Goal: Task Accomplishment & Management: Complete application form

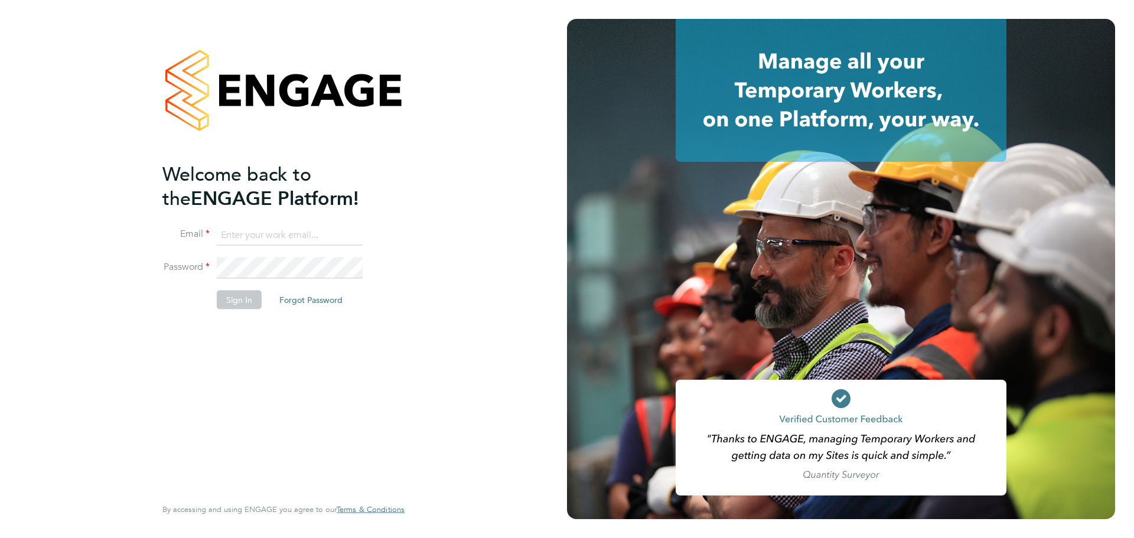
type input "[EMAIL_ADDRESS][PERSON_NAME][DOMAIN_NAME]"
click at [229, 305] on button "Sign In" at bounding box center [239, 299] width 45 height 19
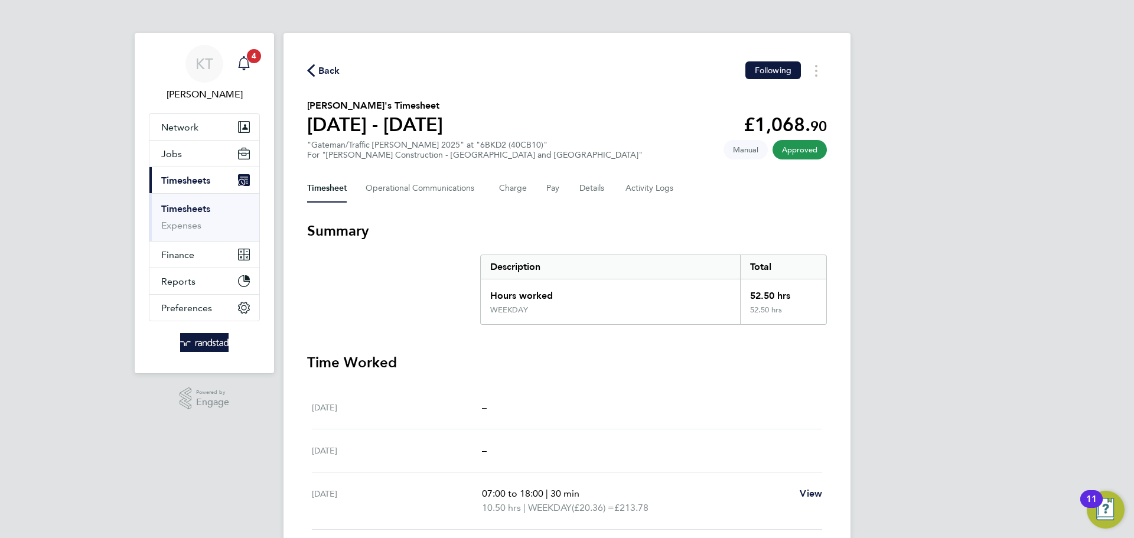
click at [256, 55] on span "4" at bounding box center [254, 56] width 14 height 14
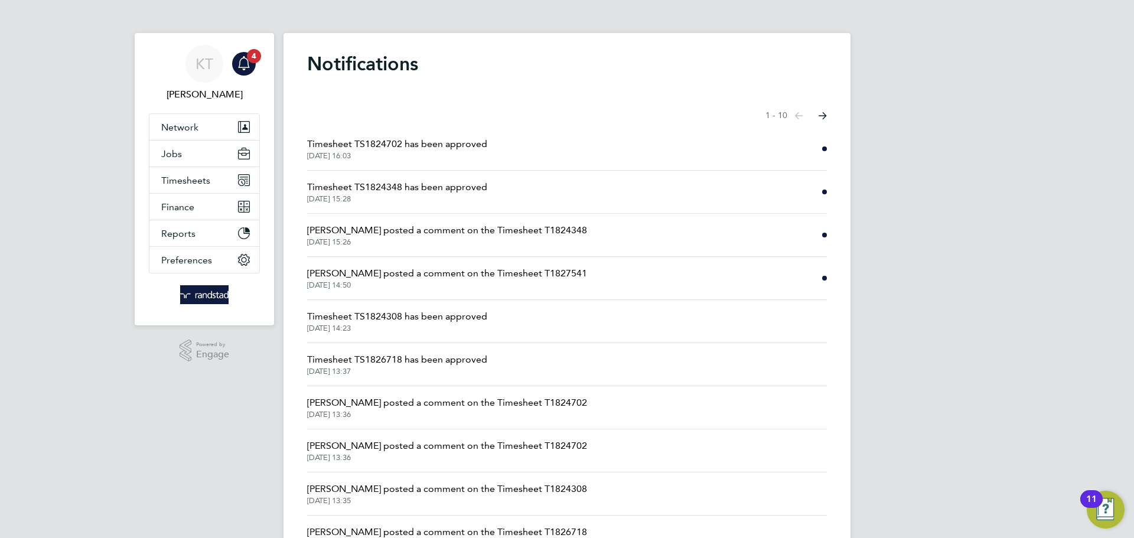
click at [398, 151] on span "Timesheet TS1824702 has been approved" at bounding box center [397, 144] width 180 height 14
click at [356, 132] on li "Timesheet TS1824702 has been approved [DATE] 16:03" at bounding box center [567, 149] width 520 height 43
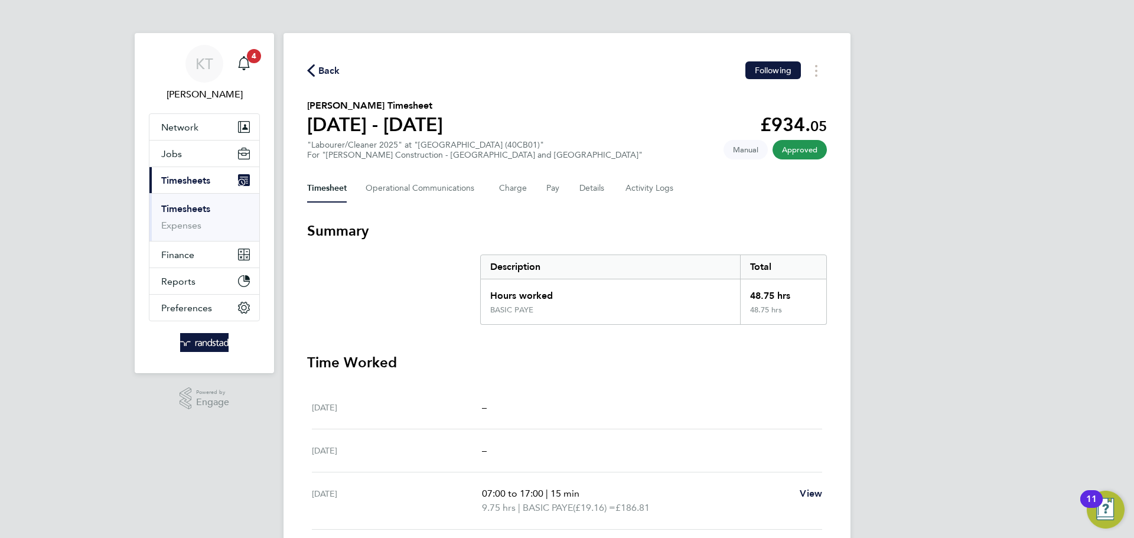
click at [315, 68] on span "Back" at bounding box center [323, 69] width 33 height 11
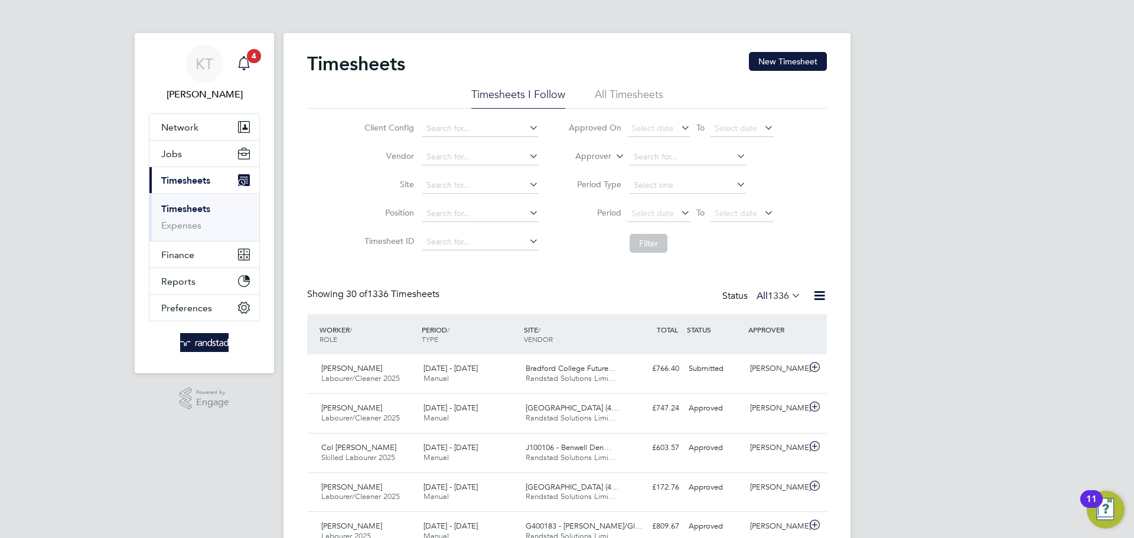
click at [251, 62] on span "4" at bounding box center [254, 56] width 14 height 14
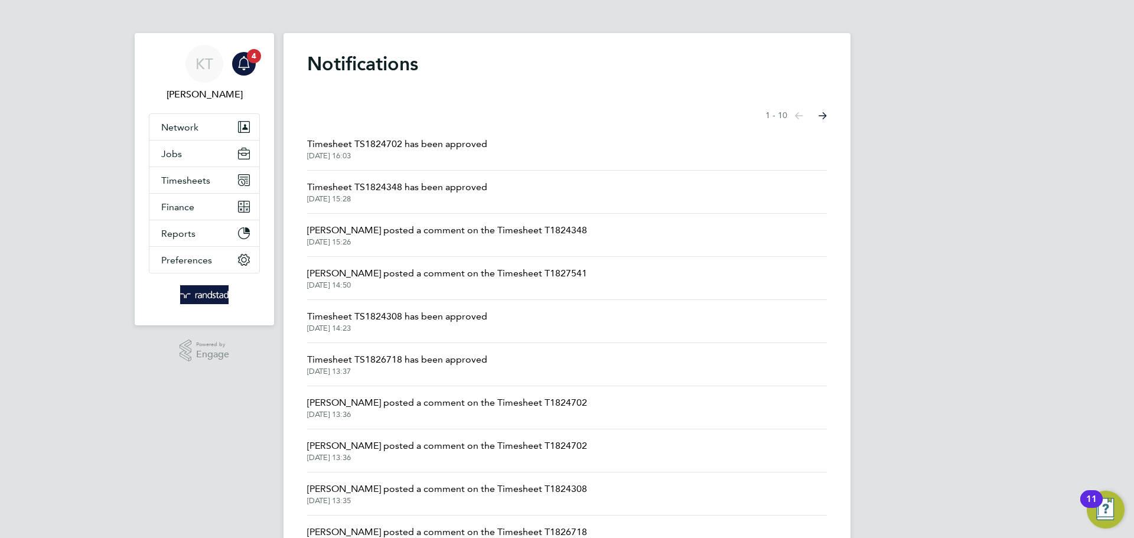
click at [464, 183] on span "Timesheet TS1824348 has been approved" at bounding box center [397, 187] width 180 height 14
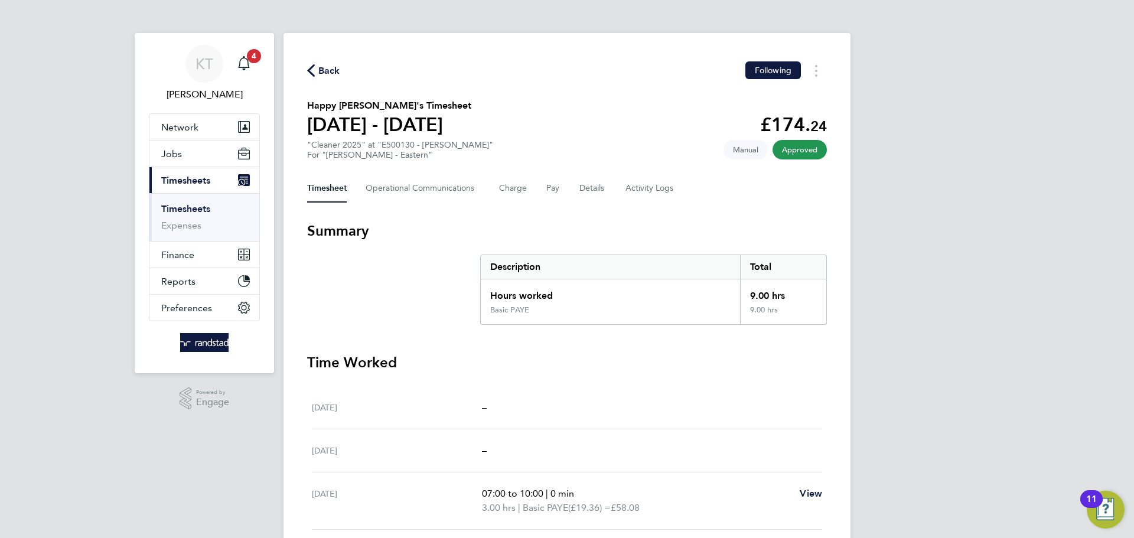
click at [192, 209] on link "Timesheets" at bounding box center [185, 208] width 49 height 11
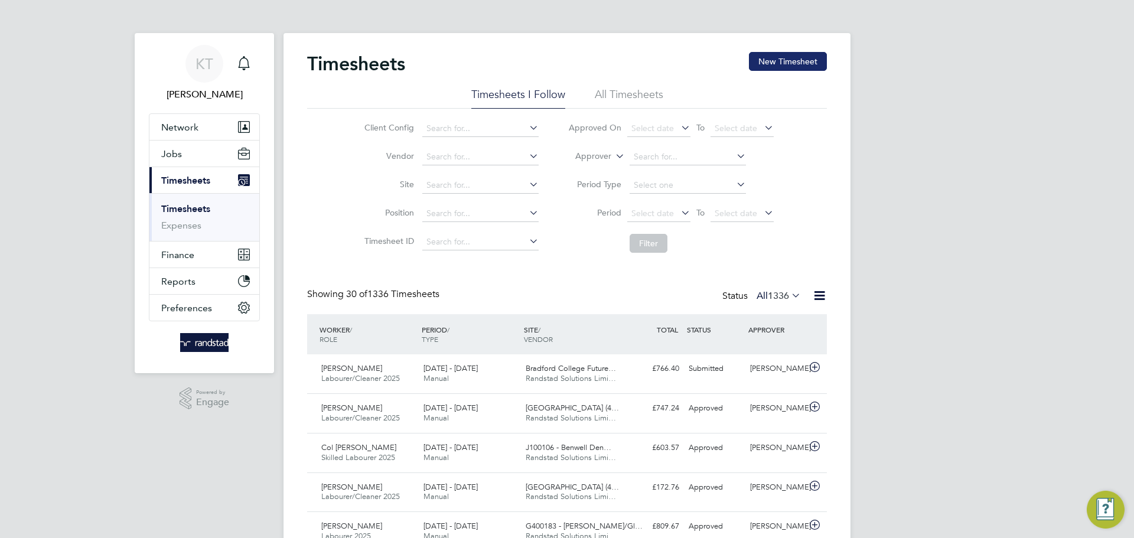
click at [776, 64] on button "New Timesheet" at bounding box center [788, 61] width 78 height 19
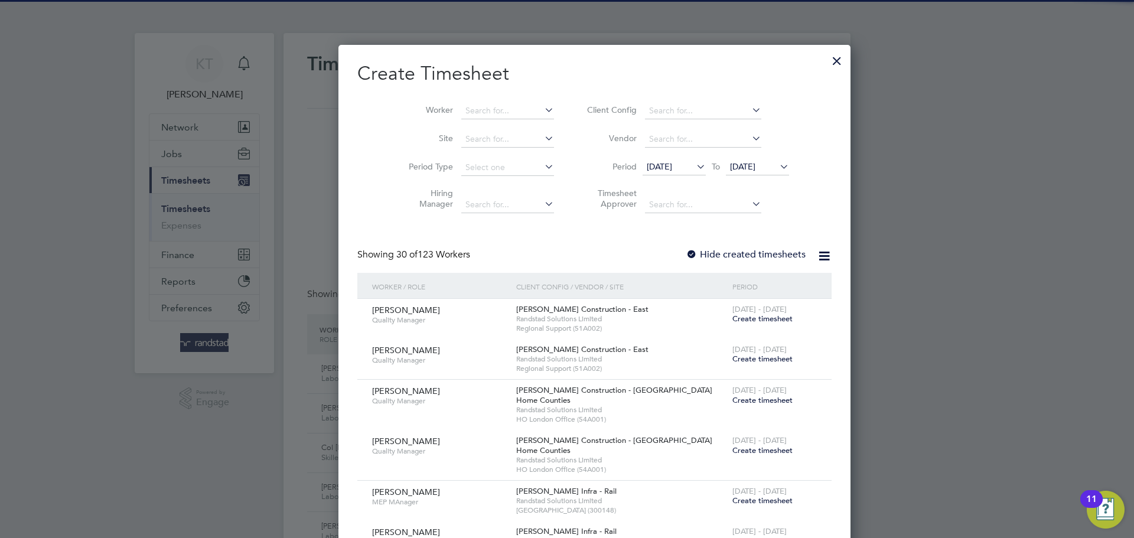
drag, startPoint x: 1017, startPoint y: 189, endPoint x: 856, endPoint y: 119, distance: 175.2
click at [1008, 187] on div at bounding box center [567, 269] width 1134 height 538
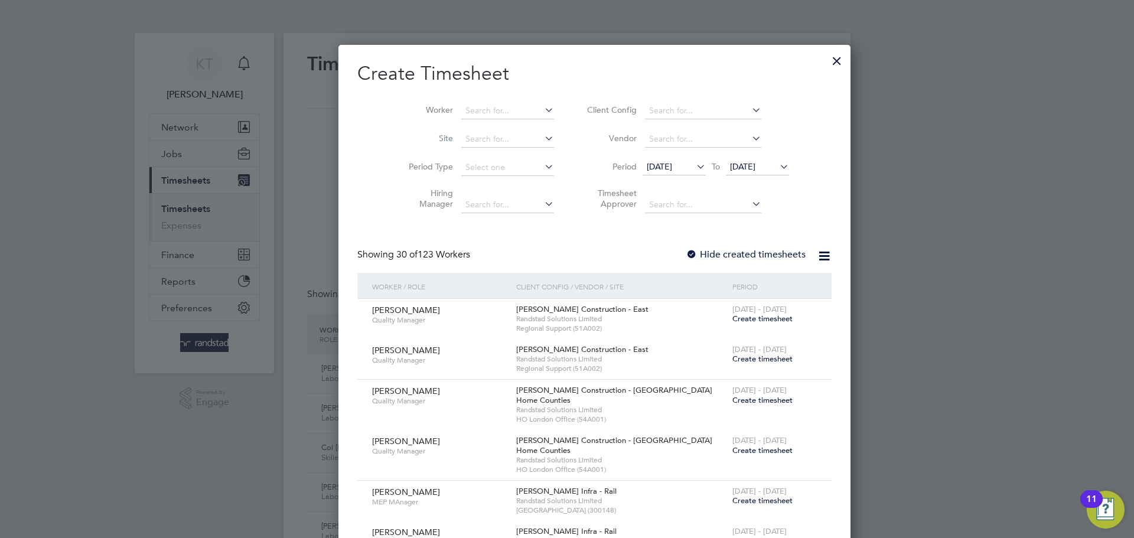
click at [827, 57] on div at bounding box center [837, 57] width 21 height 21
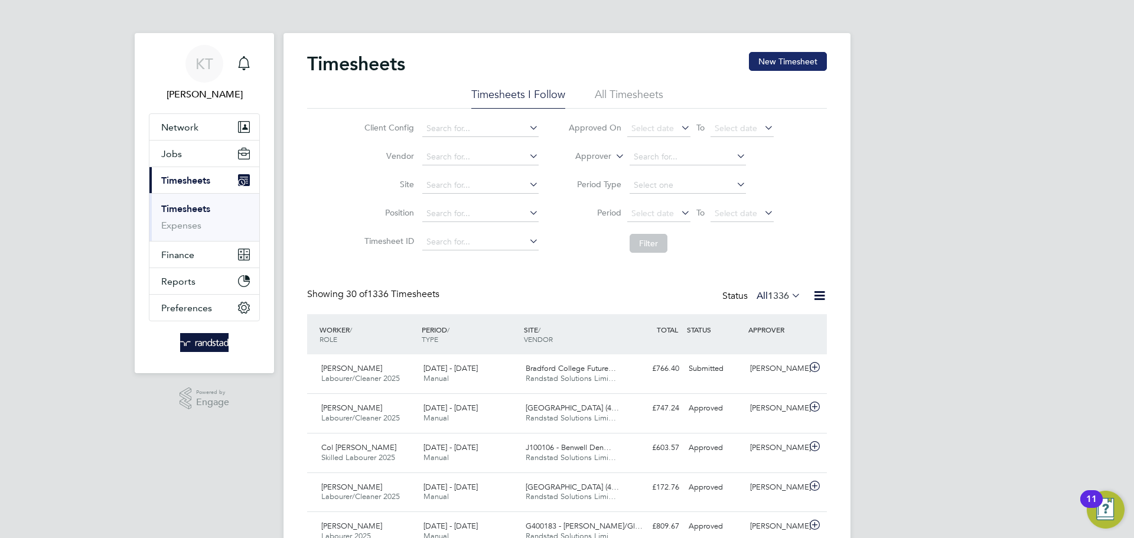
click at [807, 62] on button "New Timesheet" at bounding box center [788, 61] width 78 height 19
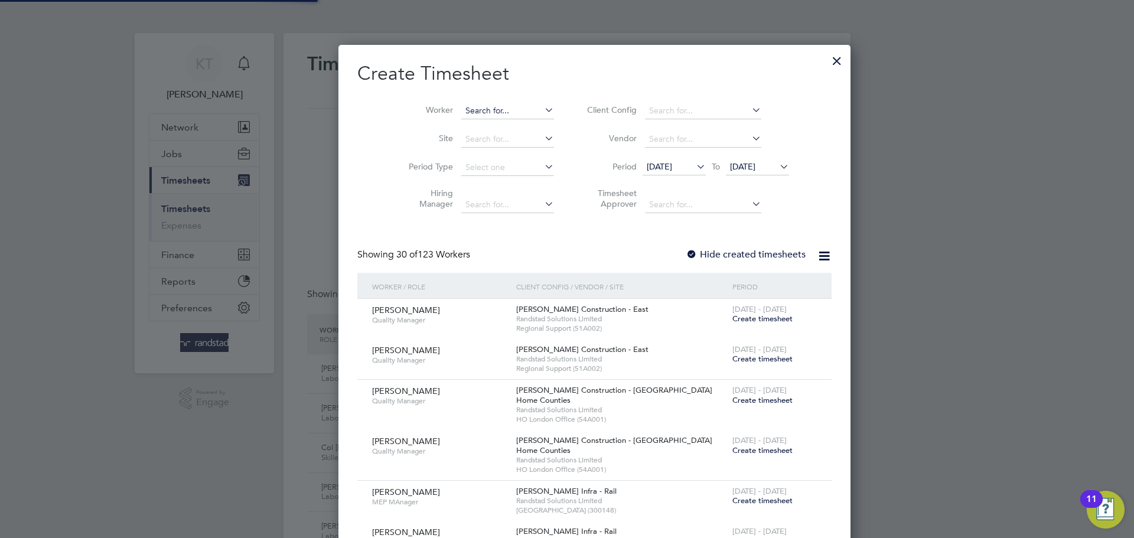
click at [473, 105] on input at bounding box center [507, 111] width 93 height 17
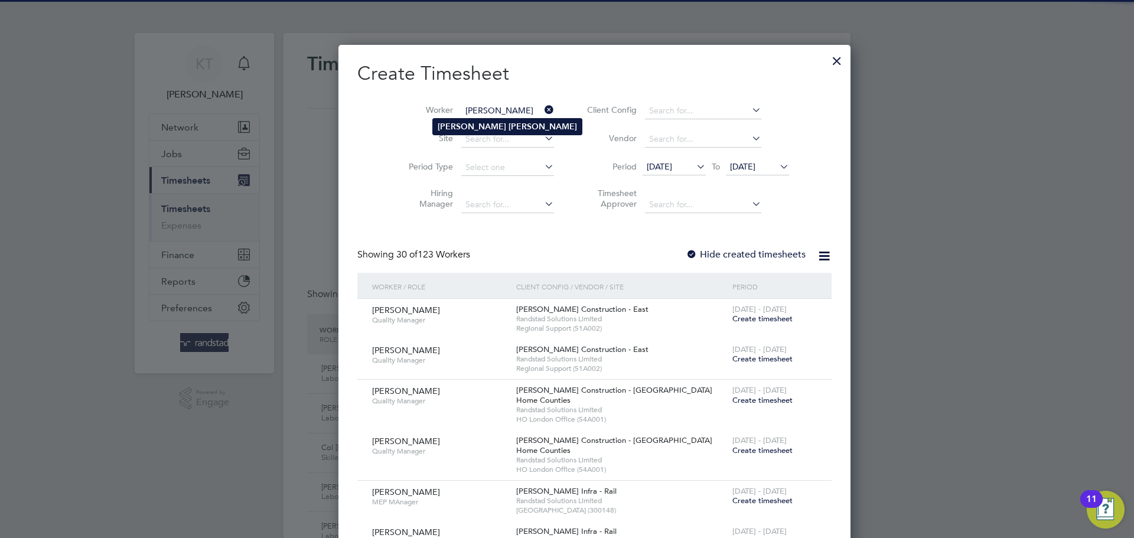
click at [457, 128] on b "[PERSON_NAME]" at bounding box center [472, 127] width 69 height 10
type input "[PERSON_NAME]"
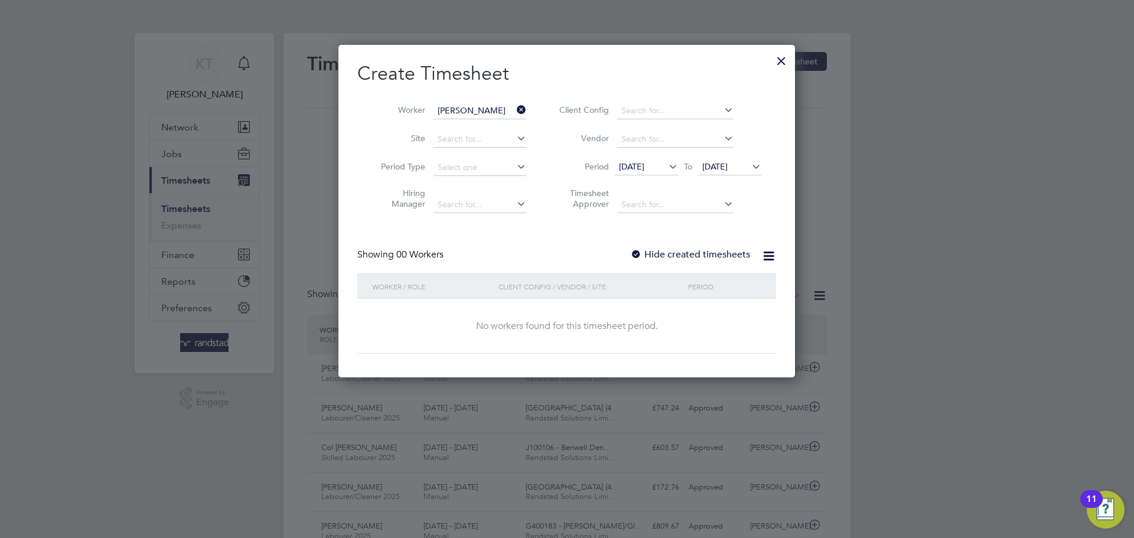
click at [685, 255] on label "Hide created timesheets" at bounding box center [690, 255] width 120 height 12
click at [728, 170] on span "[DATE]" at bounding box center [714, 166] width 25 height 11
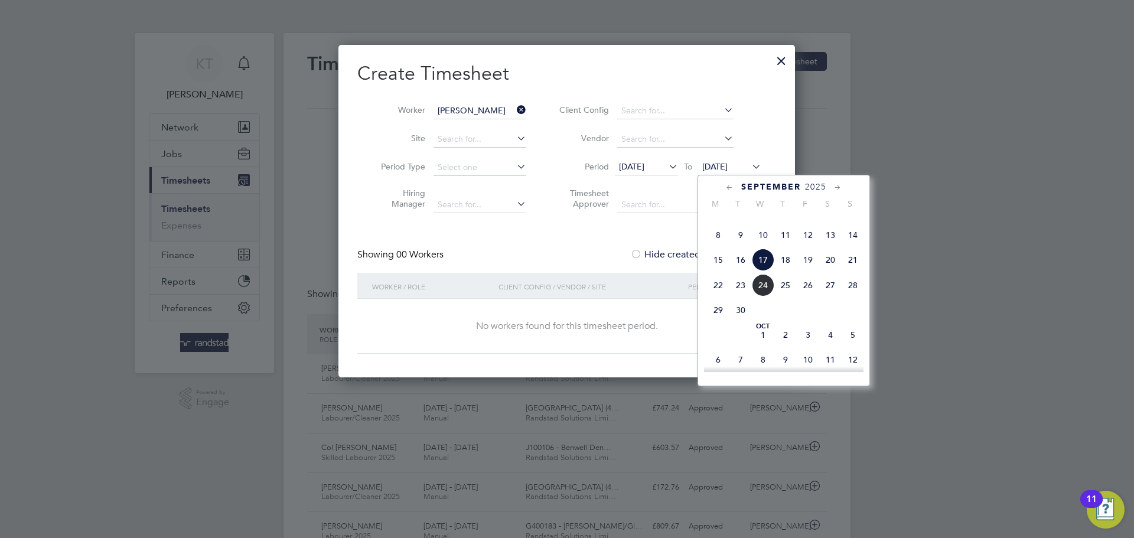
click at [763, 271] on span "17" at bounding box center [763, 260] width 22 height 22
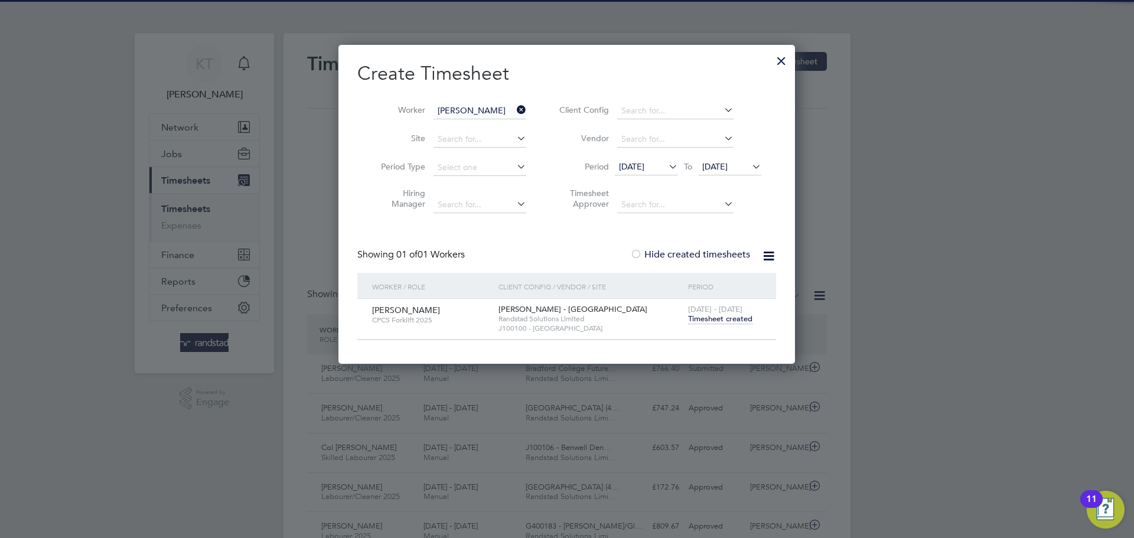
click at [728, 320] on span "Timesheet created" at bounding box center [720, 319] width 64 height 11
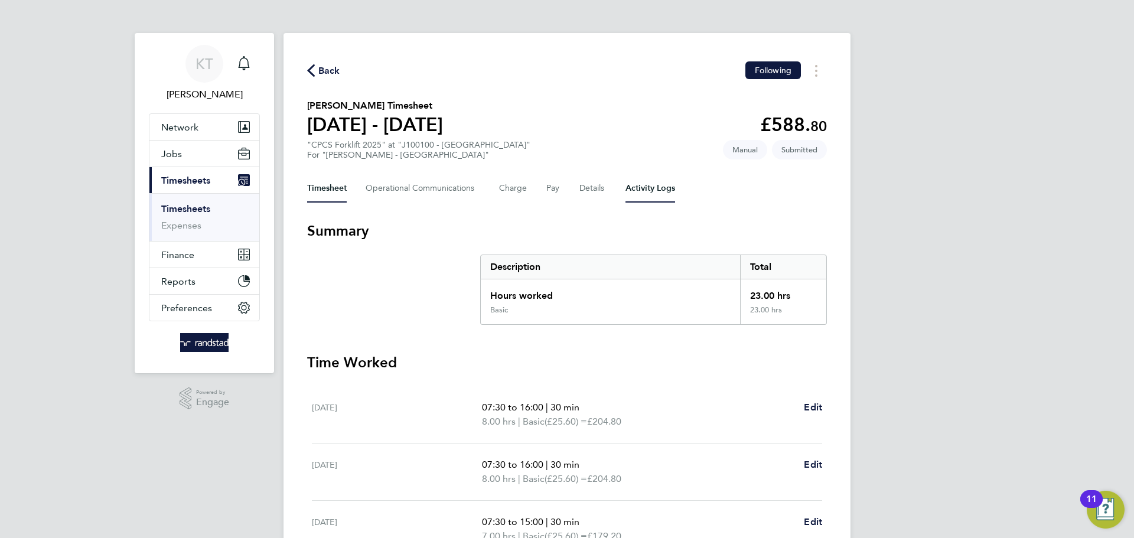
click at [637, 190] on Logs-tab "Activity Logs" at bounding box center [651, 188] width 50 height 28
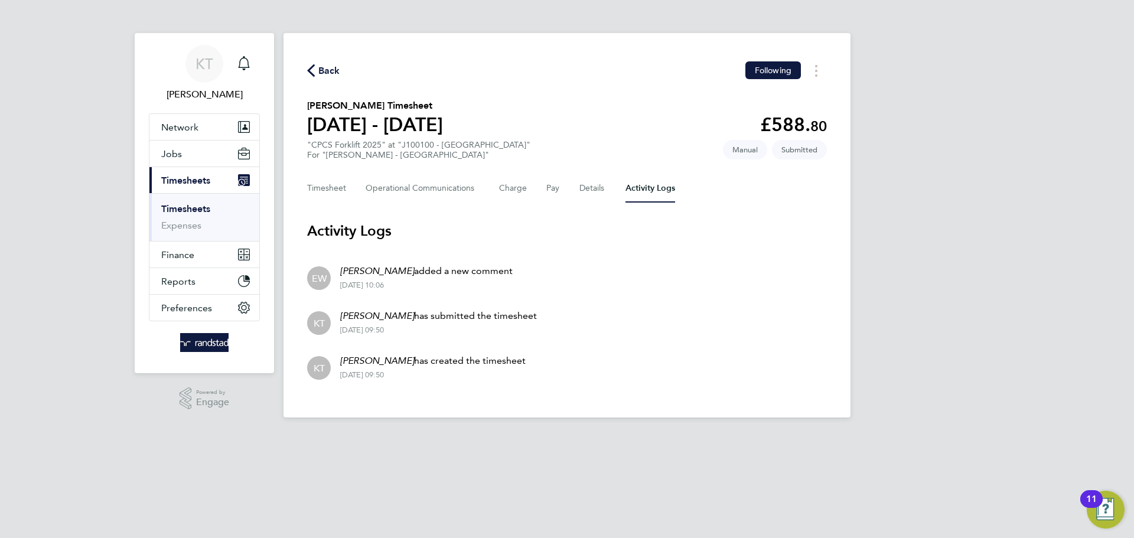
click at [531, 193] on div "Timesheet Operational Communications Charge Pay Details Activity Logs" at bounding box center [567, 188] width 520 height 28
click at [521, 188] on button "Charge" at bounding box center [513, 188] width 28 height 28
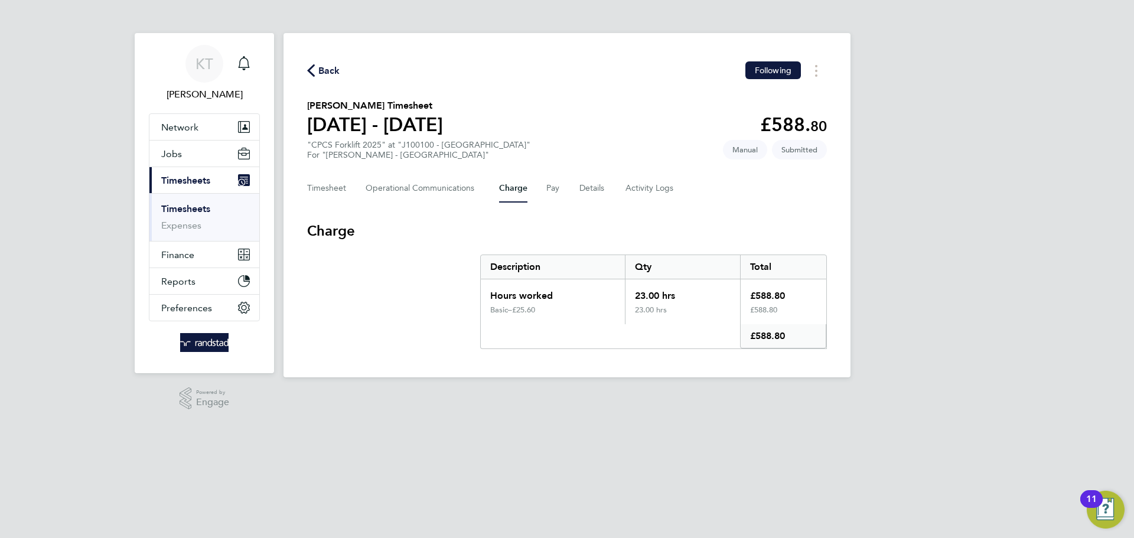
click at [574, 186] on div "Timesheet Operational Communications Charge Pay Details Activity Logs" at bounding box center [567, 188] width 520 height 28
click at [581, 184] on button "Details" at bounding box center [593, 188] width 27 height 28
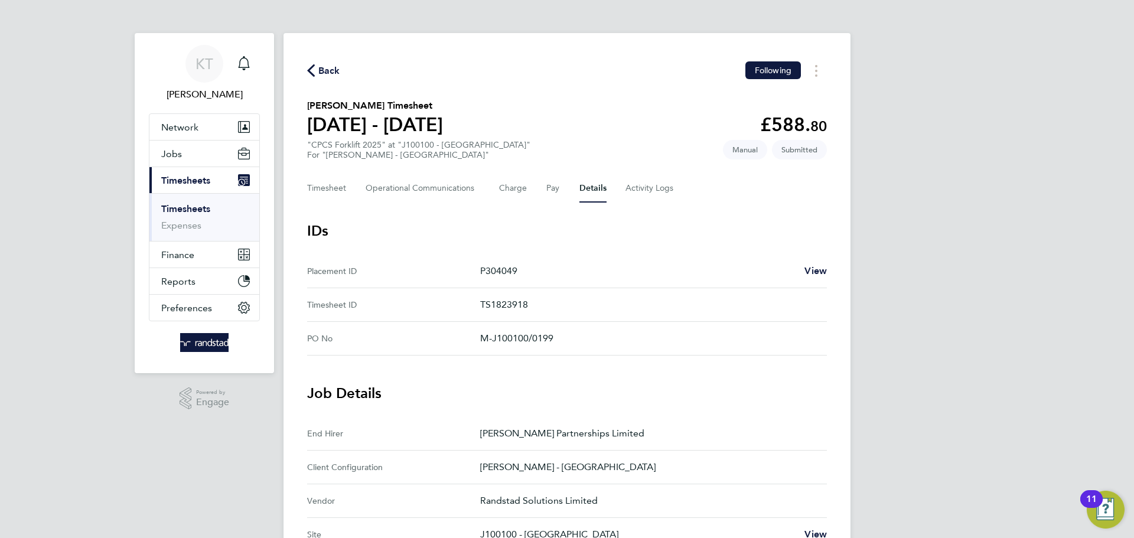
click at [173, 207] on link "Timesheets" at bounding box center [185, 208] width 49 height 11
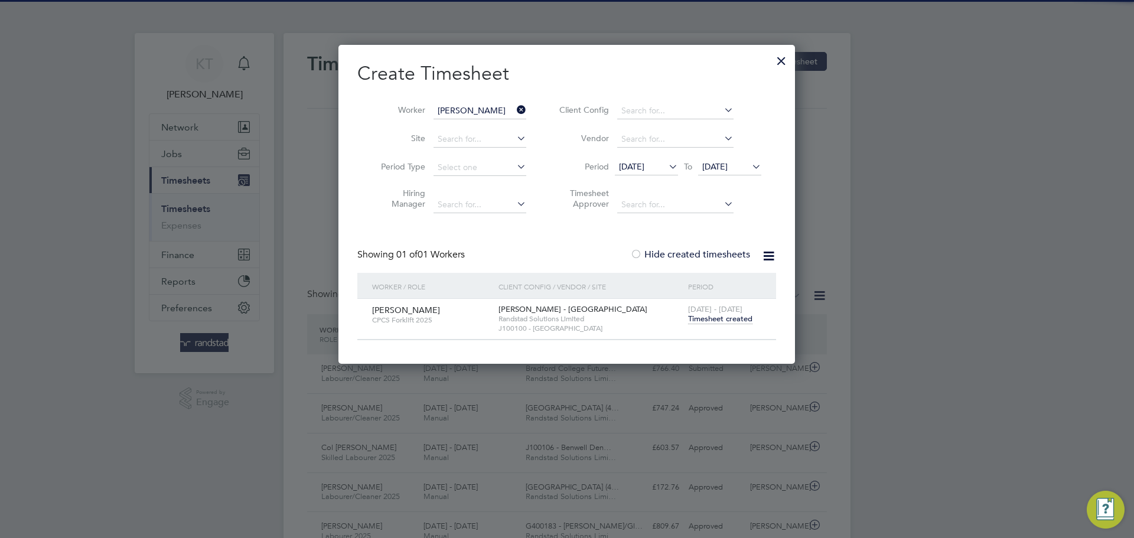
drag, startPoint x: 782, startPoint y: 67, endPoint x: 776, endPoint y: 61, distance: 8.8
click at [780, 66] on div at bounding box center [781, 57] width 21 height 21
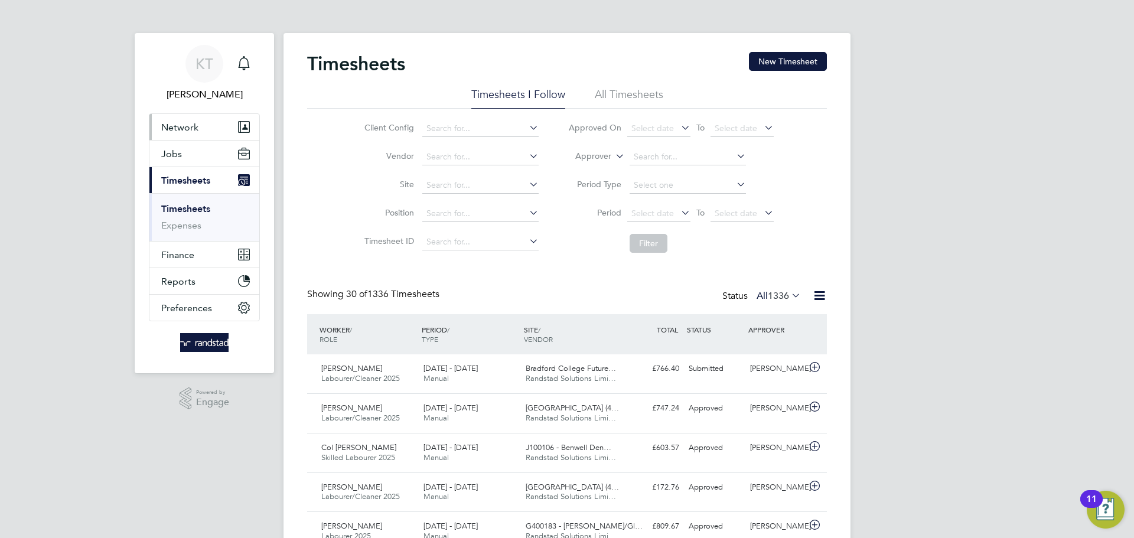
click at [187, 127] on span "Network" at bounding box center [179, 127] width 37 height 11
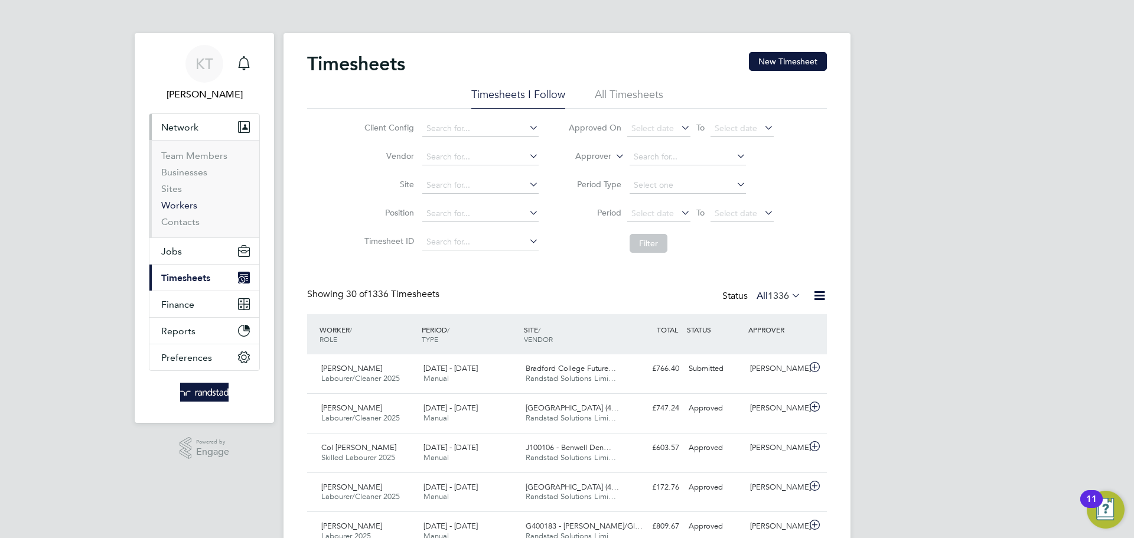
click at [170, 203] on link "Workers" at bounding box center [179, 205] width 36 height 11
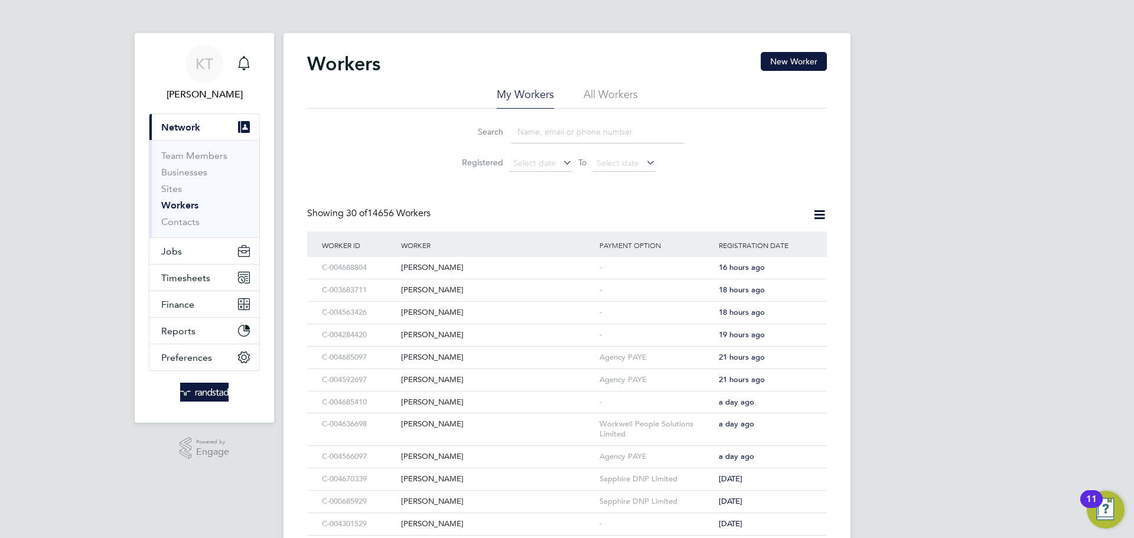
drag, startPoint x: 528, startPoint y: 128, endPoint x: 594, endPoint y: 132, distance: 66.9
click at [533, 128] on input at bounding box center [598, 132] width 173 height 23
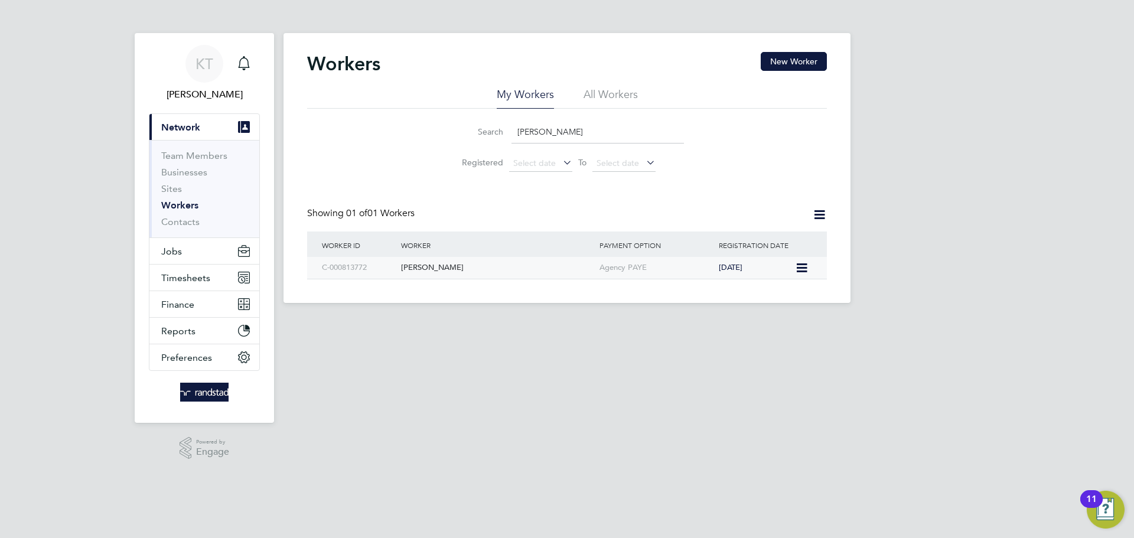
type input "[PERSON_NAME]"
click at [803, 268] on icon at bounding box center [801, 268] width 12 height 14
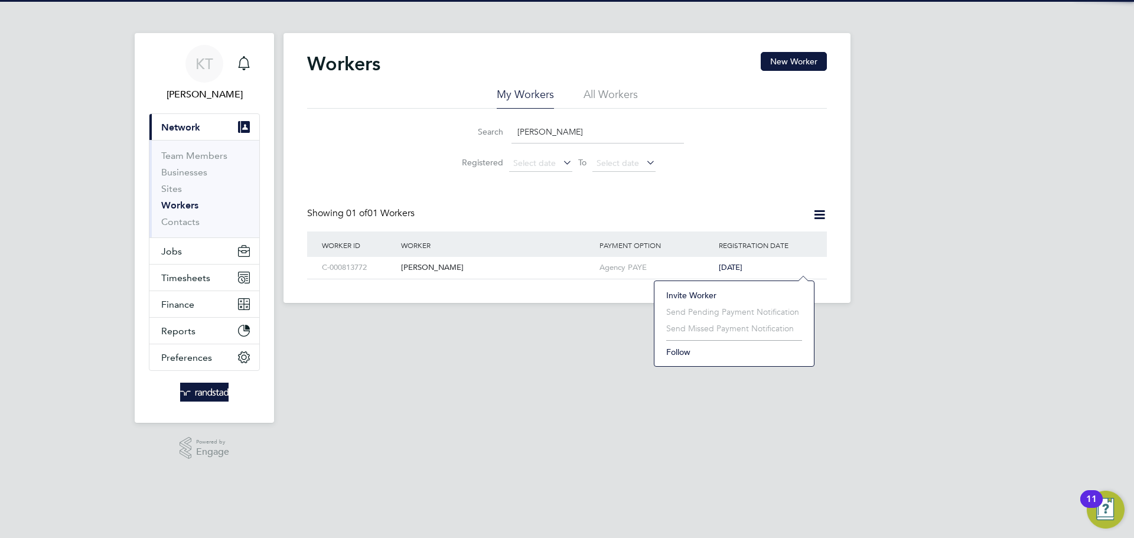
click at [722, 291] on li "Invite Worker" at bounding box center [735, 295] width 148 height 17
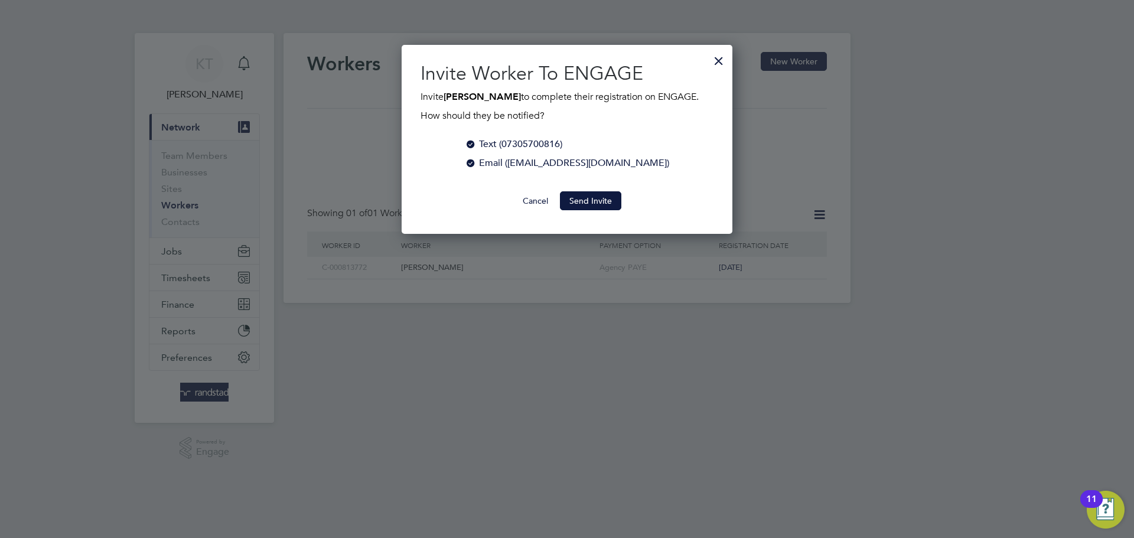
scroll to position [190, 331]
click at [579, 205] on button "Send Invite" at bounding box center [590, 200] width 61 height 19
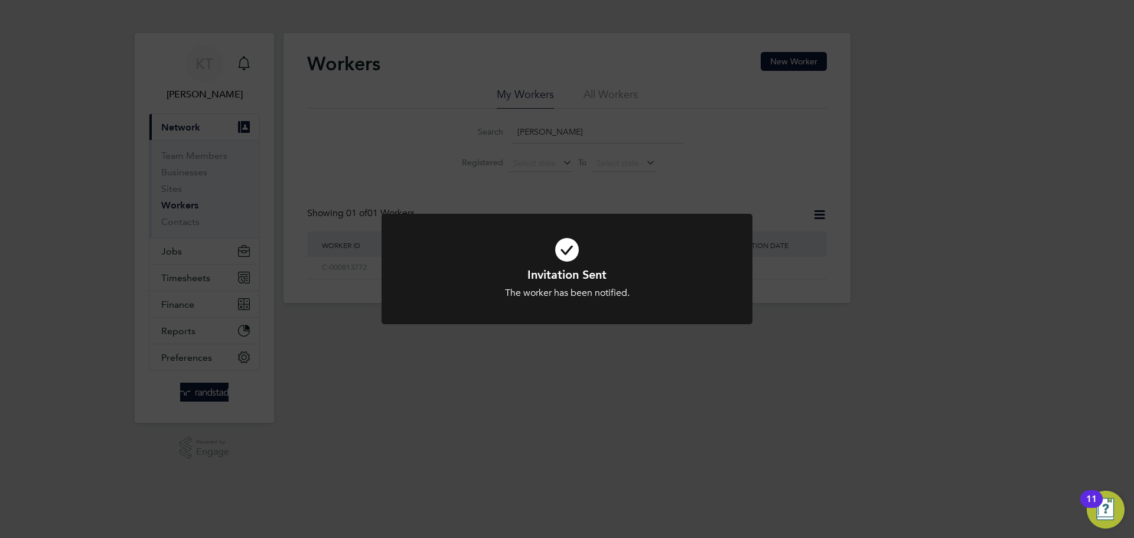
click at [692, 401] on div "Invitation Sent The worker has been notified. Cancel Okay" at bounding box center [567, 269] width 1134 height 538
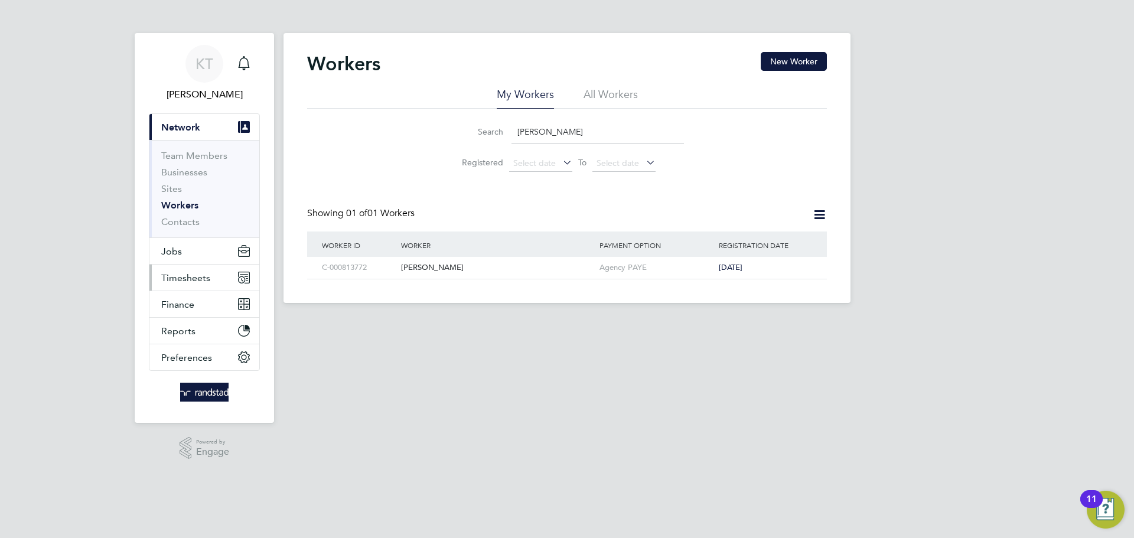
click at [175, 273] on span "Timesheets" at bounding box center [185, 277] width 49 height 11
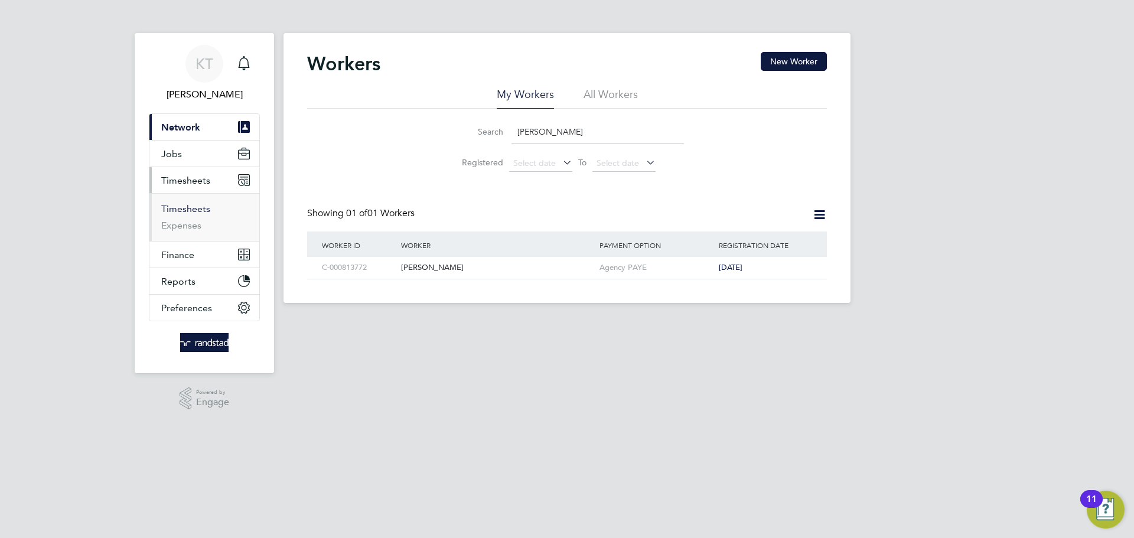
click at [176, 212] on link "Timesheets" at bounding box center [185, 208] width 49 height 11
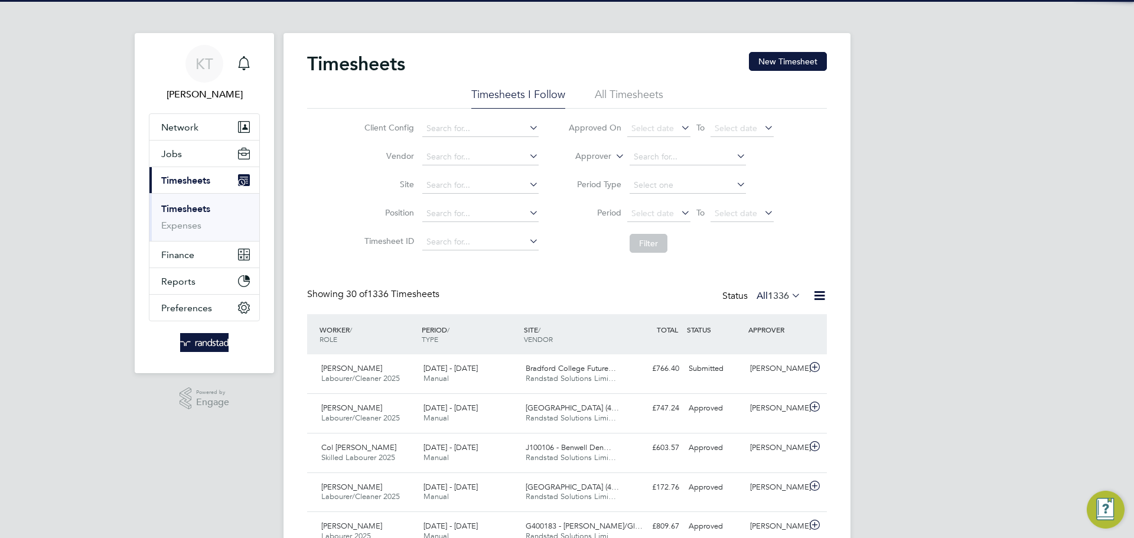
scroll to position [30, 103]
